Goal: Task Accomplishment & Management: Manage account settings

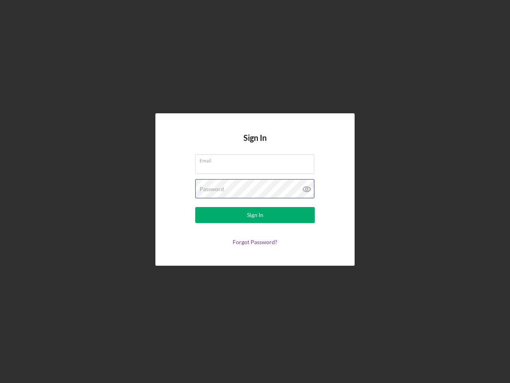
click at [255, 191] on div "Password" at bounding box center [255, 189] width 120 height 20
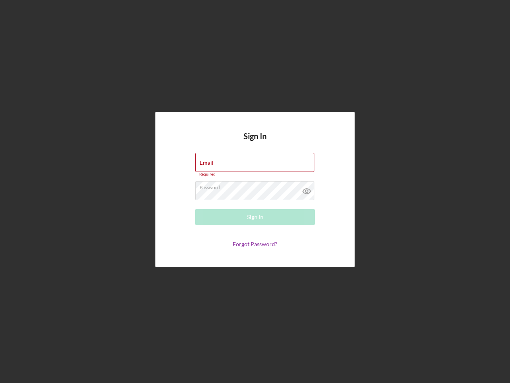
click at [307, 189] on icon at bounding box center [307, 191] width 20 height 20
